Goal: Task Accomplishment & Management: Manage account settings

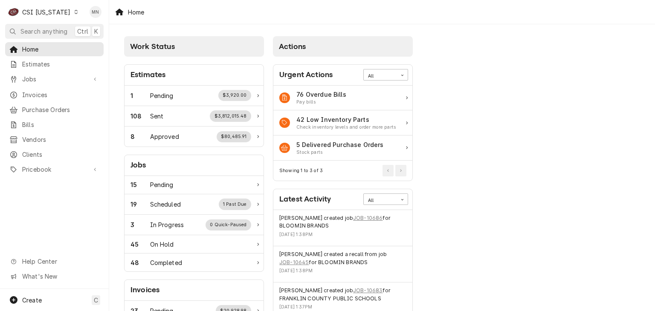
click at [47, 6] on div "C CSI [US_STATE]" at bounding box center [43, 11] width 76 height 17
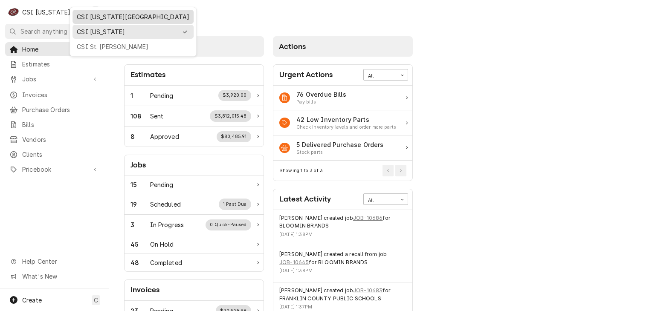
click at [90, 15] on div "CSI [US_STATE][GEOGRAPHIC_DATA]" at bounding box center [133, 16] width 113 height 9
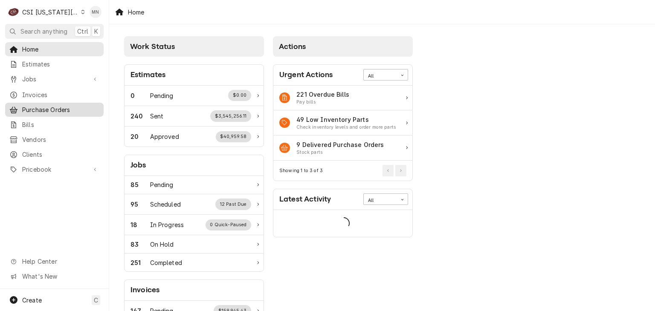
click at [53, 110] on span "Purchase Orders" at bounding box center [60, 109] width 77 height 9
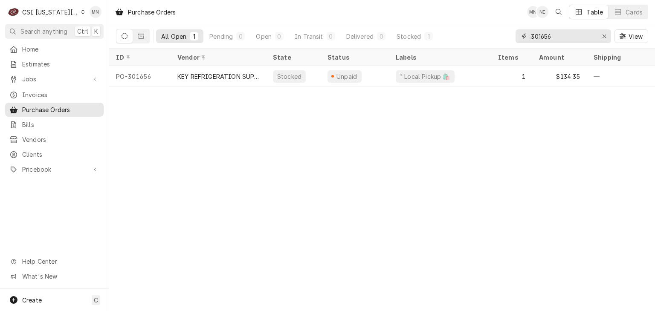
drag, startPoint x: 562, startPoint y: 39, endPoint x: 469, endPoint y: 31, distance: 94.2
click at [469, 31] on div "All Open 1 Pending 0 Open 0 In Transit 0 Delivered 0 Stocked 1 301656 View" at bounding box center [382, 36] width 532 height 24
type input "301668"
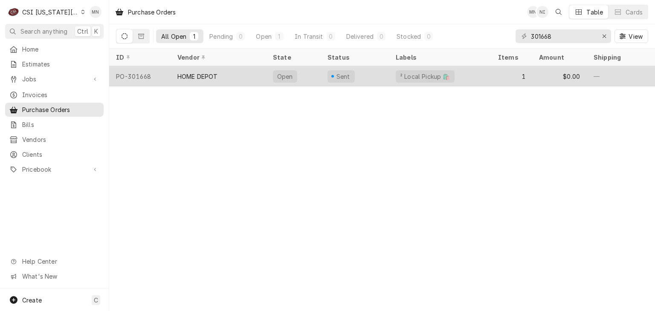
click at [232, 75] on div "HOME DEPOT" at bounding box center [219, 76] width 96 height 20
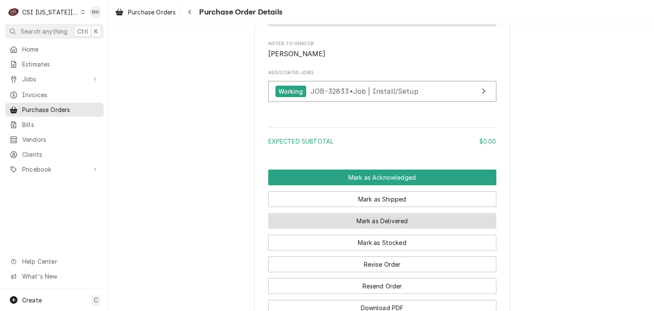
scroll to position [682, 0]
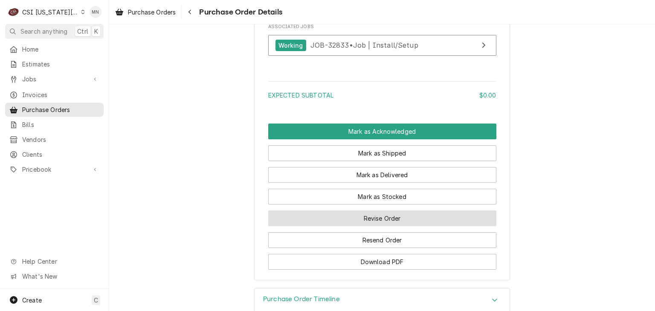
click at [380, 226] on button "Revise Order" at bounding box center [382, 219] width 228 height 16
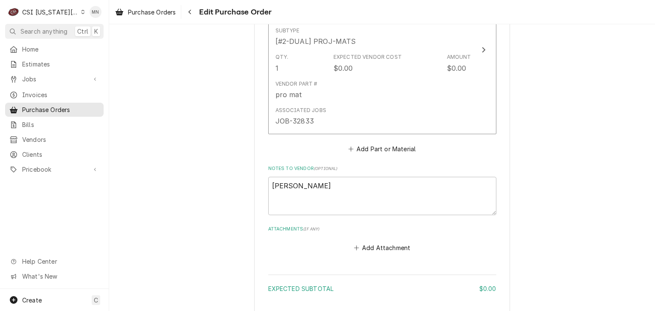
scroll to position [504, 0]
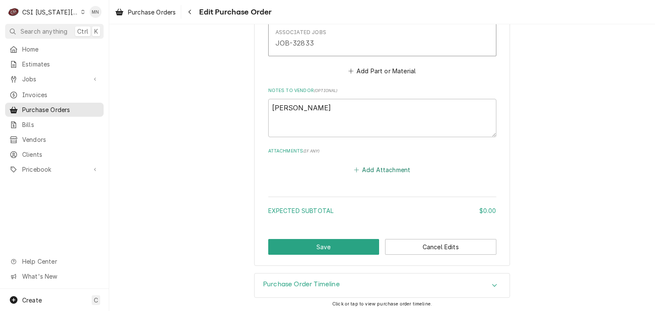
click at [371, 166] on button "Add Attachment" at bounding box center [382, 170] width 60 height 12
type textarea "x"
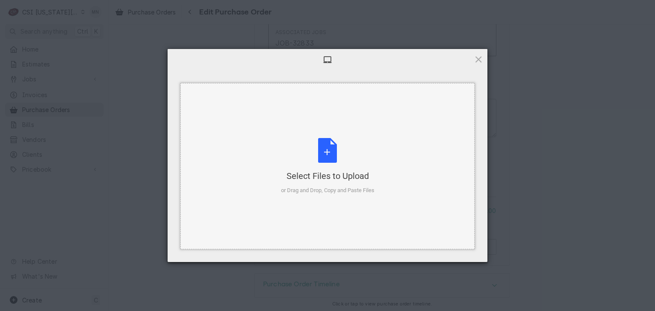
click at [345, 163] on div "Select Files to Upload or Drag and Drop, Copy and Paste Files" at bounding box center [327, 166] width 93 height 57
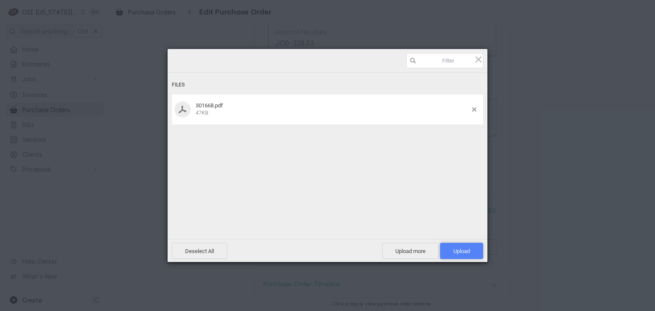
click at [463, 250] on span "Upload 1" at bounding box center [461, 251] width 17 height 6
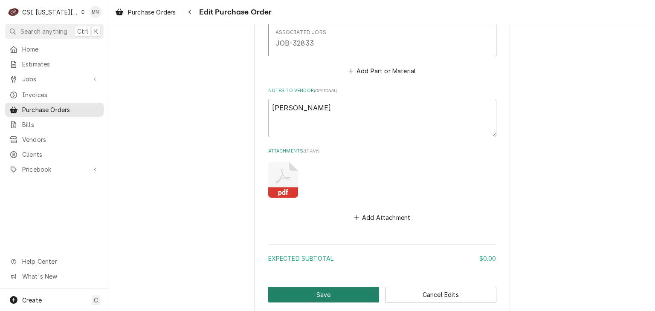
click at [326, 290] on button "Save" at bounding box center [323, 295] width 111 height 16
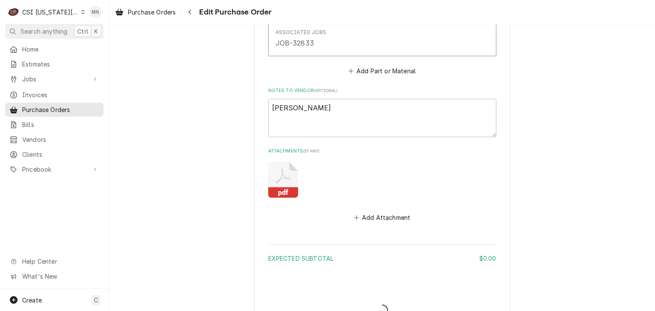
type textarea "x"
